Goal: Transaction & Acquisition: Purchase product/service

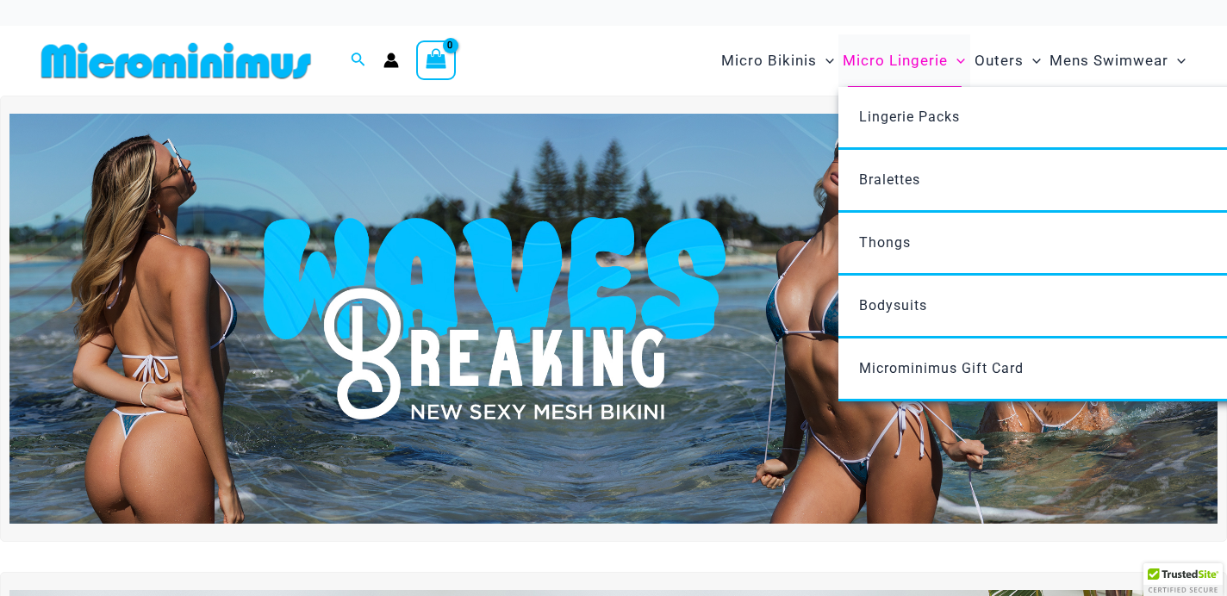
click at [904, 55] on span "Micro Lingerie" at bounding box center [895, 61] width 105 height 44
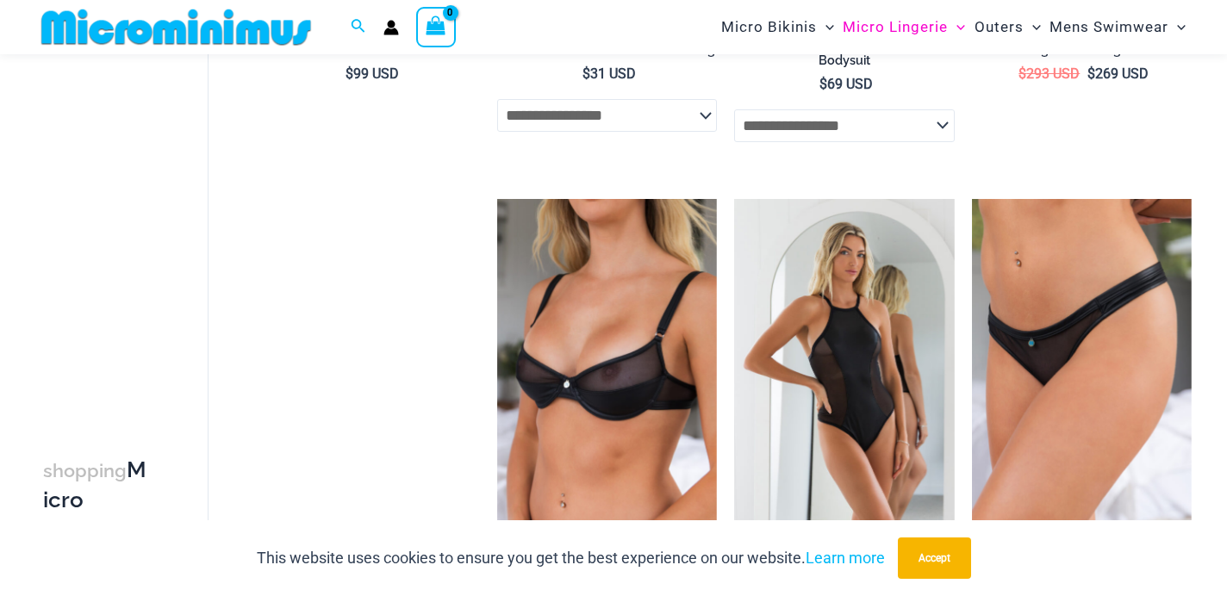
scroll to position [717, 0]
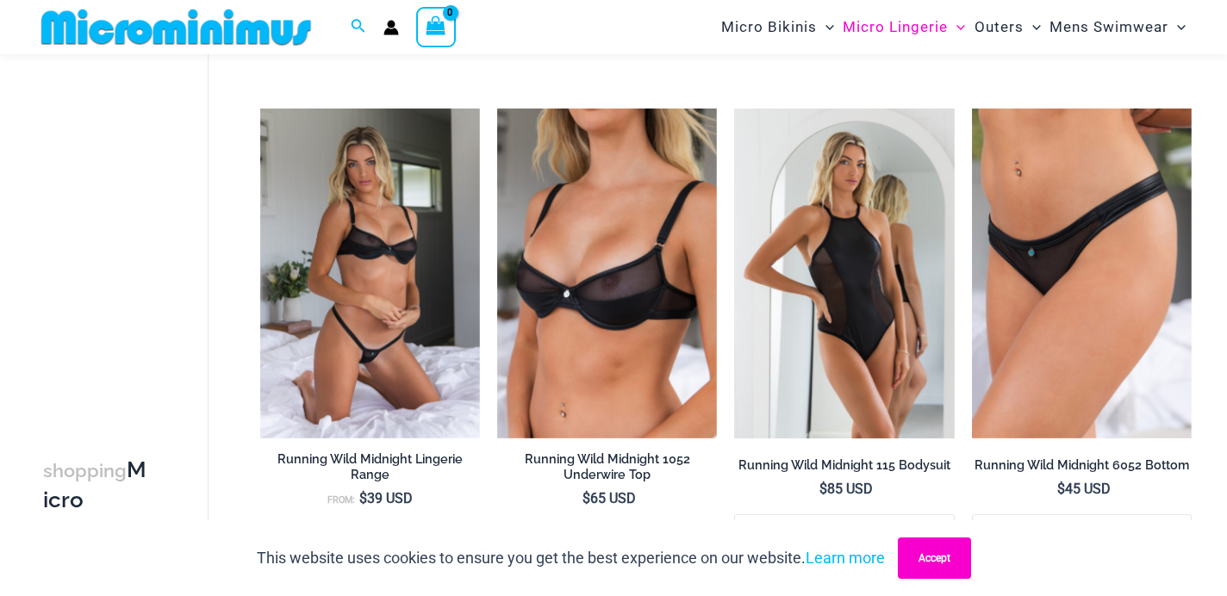
click at [954, 565] on button "Accept" at bounding box center [934, 558] width 73 height 41
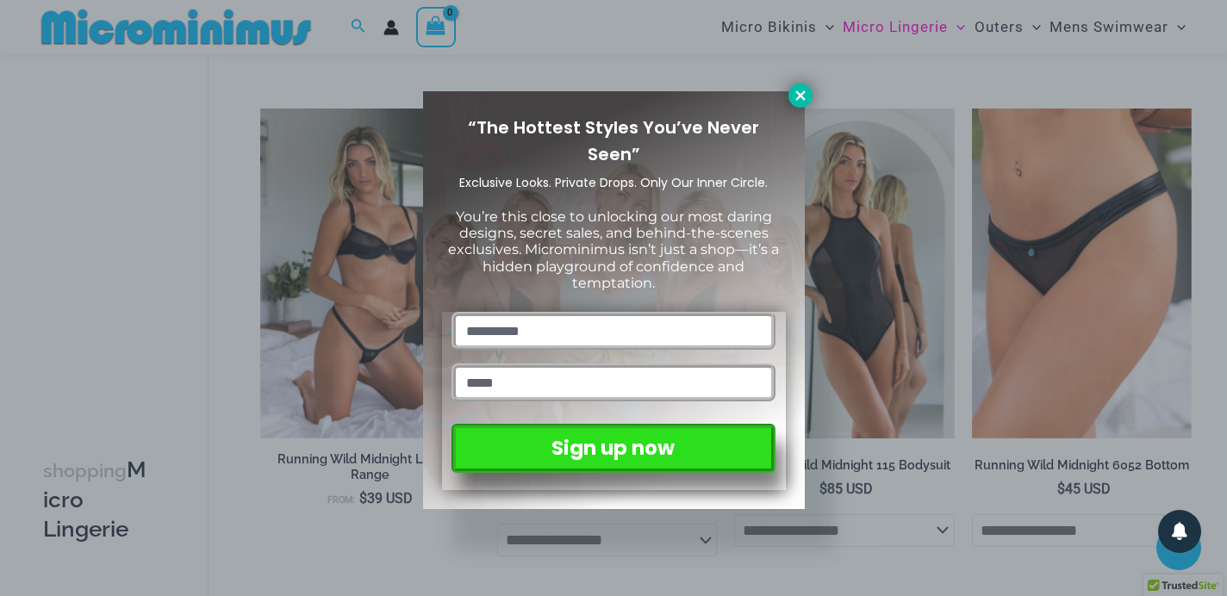
click at [798, 85] on button at bounding box center [801, 96] width 24 height 24
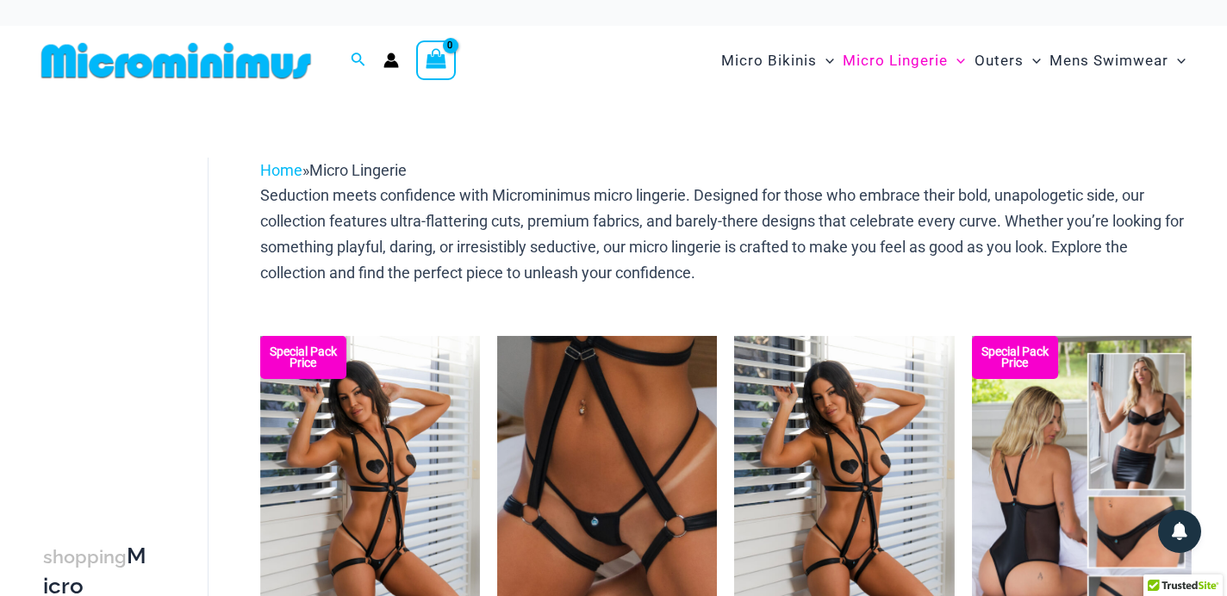
scroll to position [0, 0]
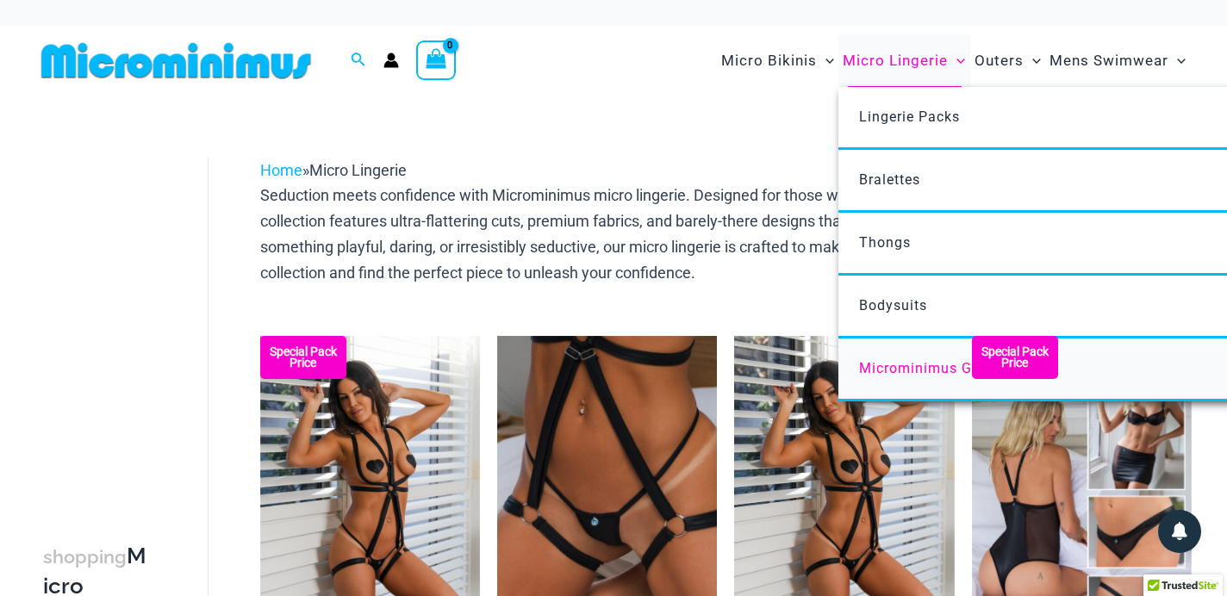
click at [927, 371] on span "Microminimus Gift Card" at bounding box center [941, 368] width 165 height 16
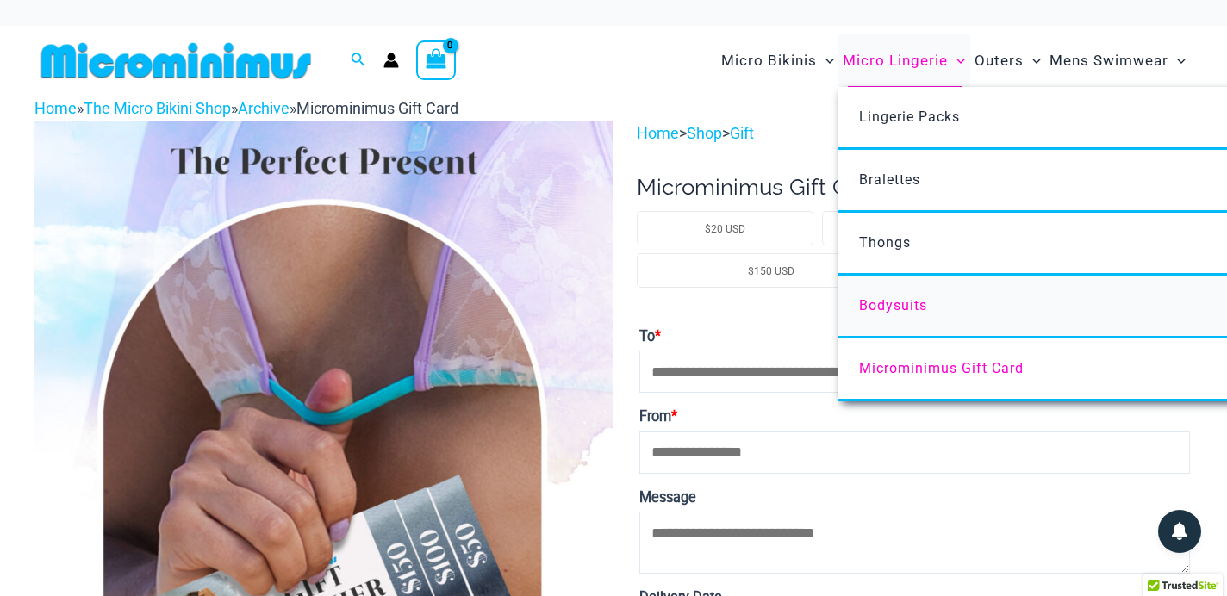
click at [902, 297] on span "Bodysuits" at bounding box center [893, 305] width 68 height 16
